Goal: Task Accomplishment & Management: Use online tool/utility

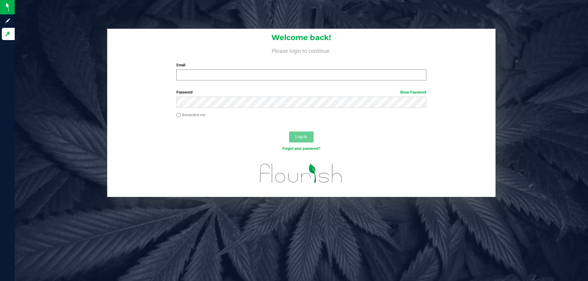
click at [205, 158] on div "Forgot your password?" at bounding box center [301, 153] width 388 height 9
click at [226, 76] on input "Email" at bounding box center [300, 74] width 249 height 11
type input "[EMAIL_ADDRESS][DOMAIN_NAME]"
click at [289, 132] on button "Log In" at bounding box center [301, 137] width 24 height 11
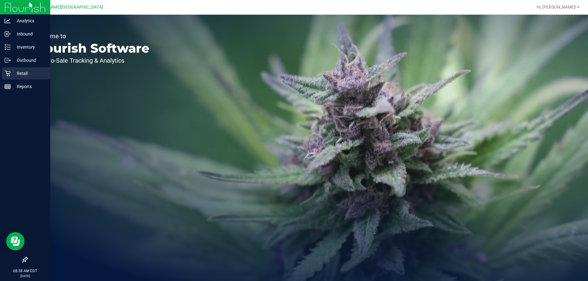
click at [7, 70] on div "Retail" at bounding box center [26, 73] width 48 height 12
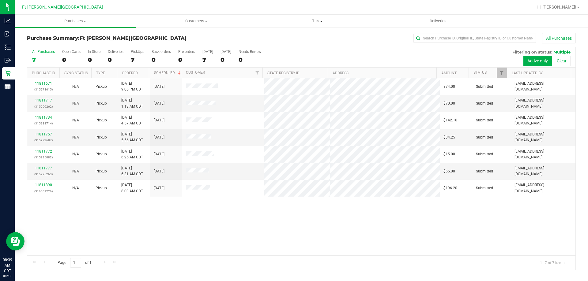
click at [319, 22] on span "Tills" at bounding box center [317, 21] width 120 height 6
click at [291, 38] on span "Manage tills" at bounding box center [276, 36] width 41 height 5
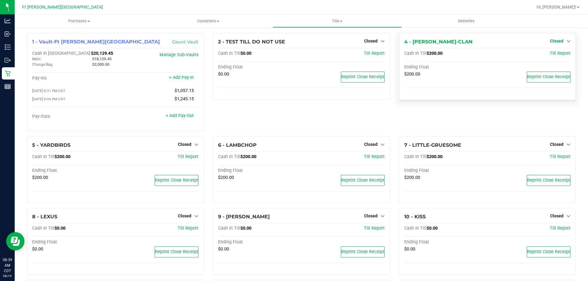
click at [556, 43] on span "Closed" at bounding box center [556, 41] width 13 height 5
click at [552, 54] on link "Open Till" at bounding box center [556, 53] width 16 height 5
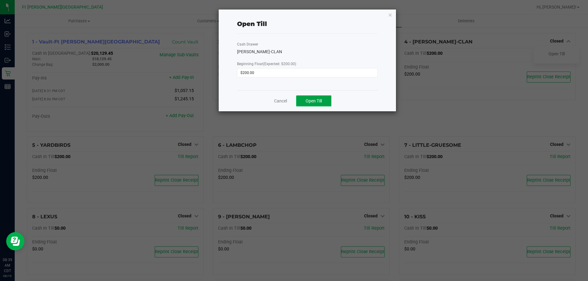
click at [315, 105] on button "Open Till" at bounding box center [313, 100] width 35 height 11
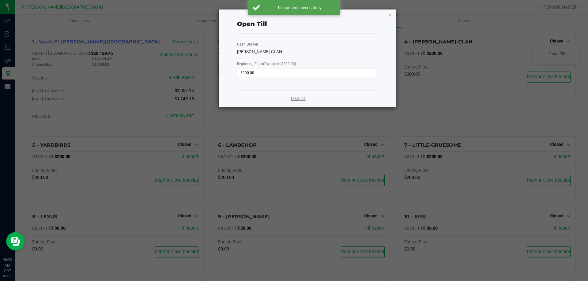
click at [304, 100] on link "Dismiss" at bounding box center [298, 98] width 15 height 6
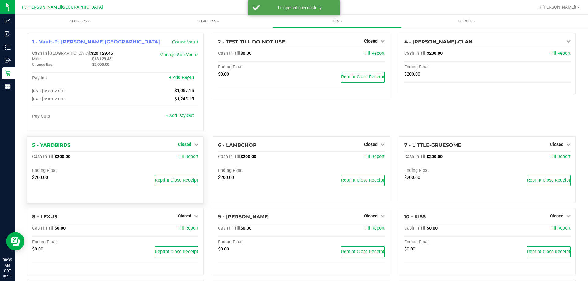
click at [192, 147] on link "Closed" at bounding box center [188, 144] width 21 height 5
click at [189, 158] on link "Open Till" at bounding box center [184, 157] width 16 height 5
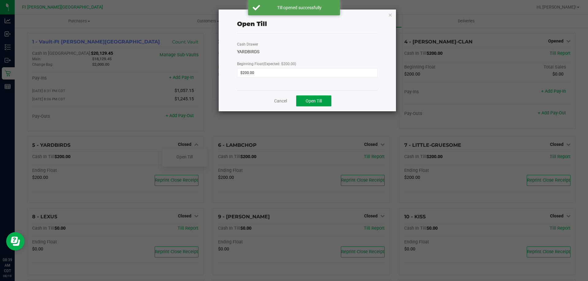
click at [309, 100] on span "Open Till" at bounding box center [313, 101] width 16 height 5
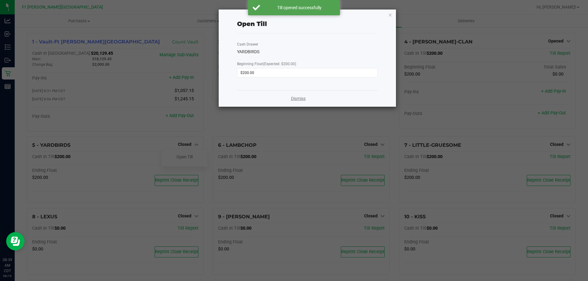
click at [299, 98] on link "Dismiss" at bounding box center [298, 98] width 15 height 6
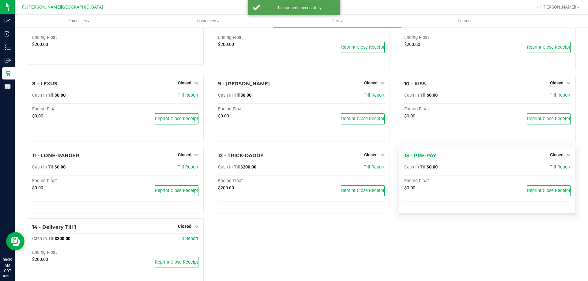
scroll to position [150, 0]
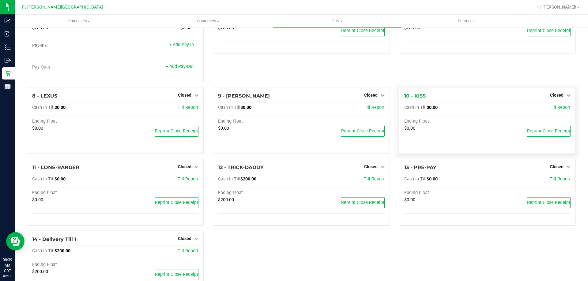
click at [548, 140] on div "$0.00 Reprint Close Receipt" at bounding box center [487, 133] width 166 height 14
drag, startPoint x: 555, startPoint y: 167, endPoint x: 550, endPoint y: 165, distance: 5.1
click at [555, 167] on span "Closed" at bounding box center [556, 166] width 13 height 5
click at [554, 180] on link "Open Till" at bounding box center [556, 179] width 16 height 5
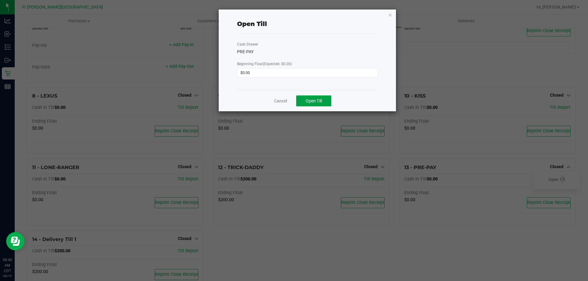
click at [313, 99] on span "Open Till" at bounding box center [313, 101] width 16 height 5
click at [278, 101] on div "Cancel Open Till" at bounding box center [307, 100] width 140 height 21
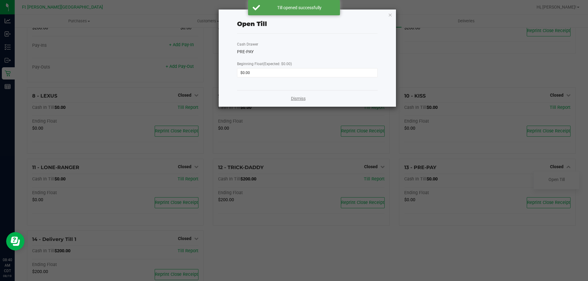
click at [293, 96] on link "Dismiss" at bounding box center [298, 98] width 15 height 6
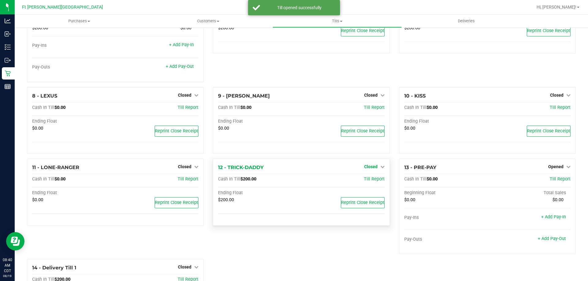
click at [368, 169] on span "Closed" at bounding box center [370, 166] width 13 height 5
click at [368, 181] on link "Open Till" at bounding box center [370, 179] width 16 height 5
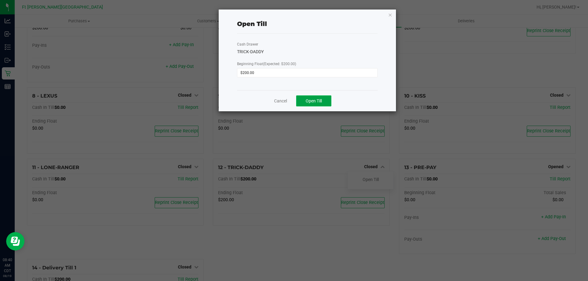
click at [314, 103] on span "Open Till" at bounding box center [313, 101] width 16 height 5
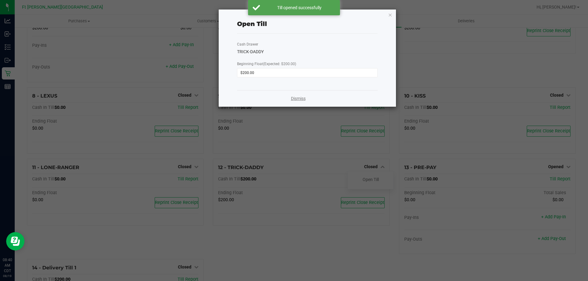
click at [301, 98] on link "Dismiss" at bounding box center [298, 98] width 15 height 6
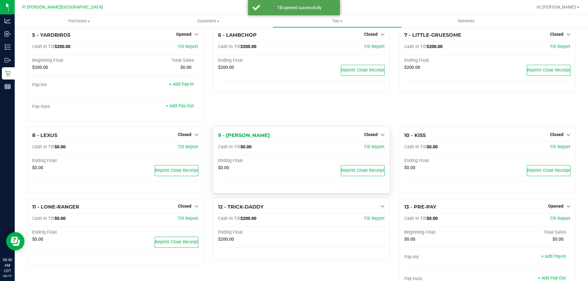
scroll to position [27, 0]
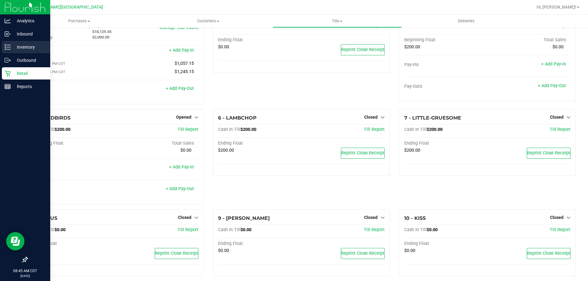
click at [6, 45] on icon at bounding box center [8, 47] width 6 height 6
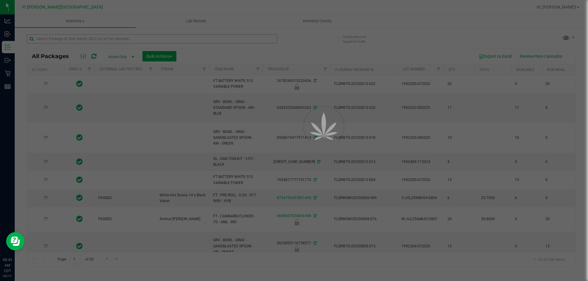
click at [58, 37] on div at bounding box center [294, 140] width 588 height 281
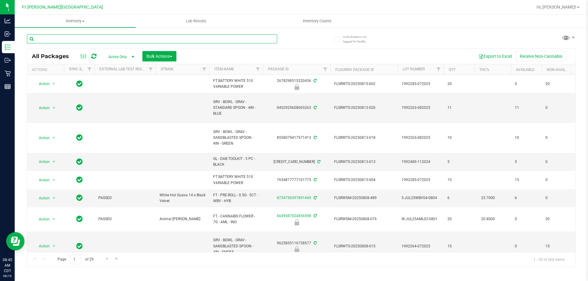
click at [58, 37] on input "text" at bounding box center [152, 38] width 250 height 9
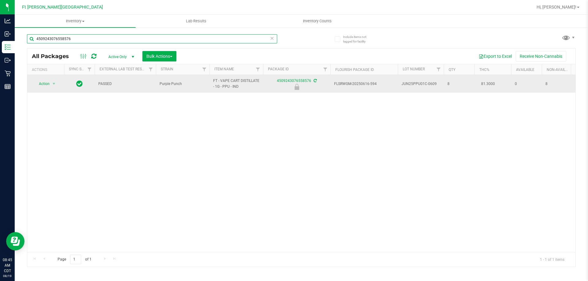
type input "4509243076558576"
drag, startPoint x: 30, startPoint y: 82, endPoint x: 38, endPoint y: 86, distance: 8.2
click at [31, 83] on td "Action Action Edit attributes Global inventory Locate package Package audit log…" at bounding box center [45, 84] width 37 height 18
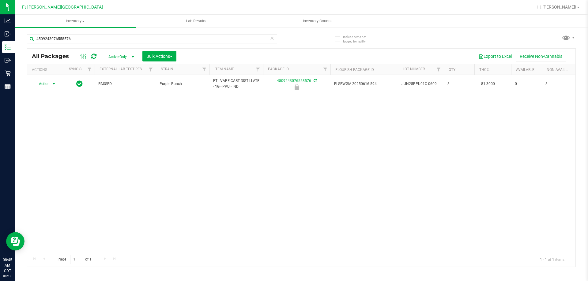
drag, startPoint x: 41, startPoint y: 88, endPoint x: 44, endPoint y: 101, distance: 13.5
click at [42, 87] on span "Action" at bounding box center [41, 84] width 17 height 9
click at [47, 152] on li "Unlock package" at bounding box center [53, 156] width 39 height 9
